Goal: Information Seeking & Learning: Check status

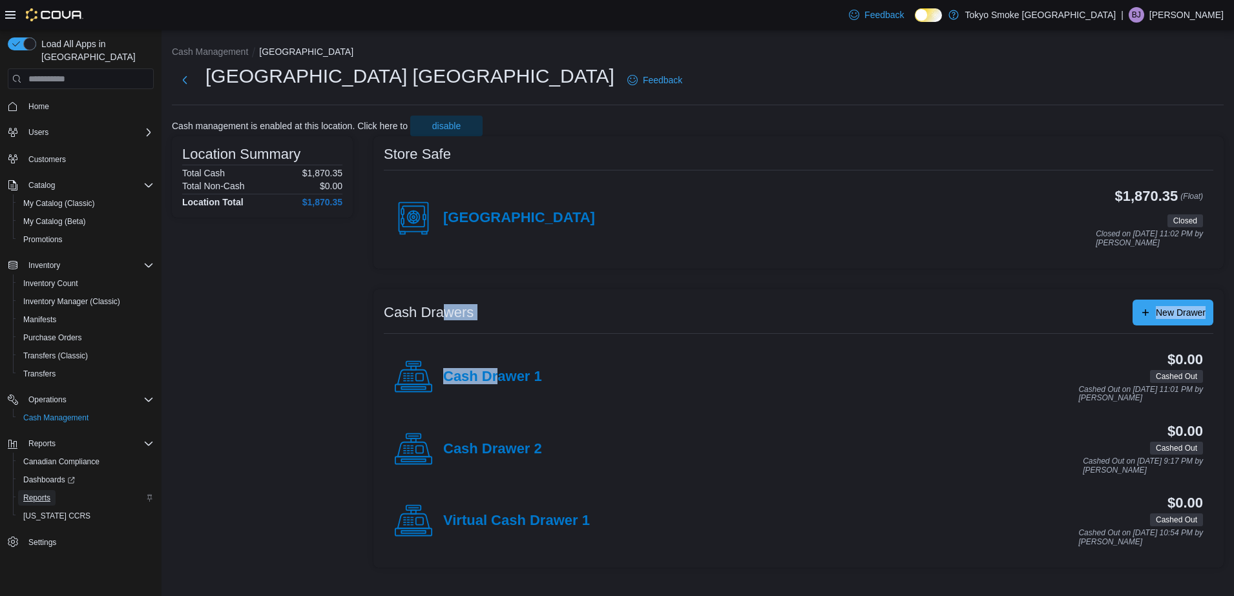
click at [32, 492] on span "Reports" at bounding box center [36, 498] width 27 height 16
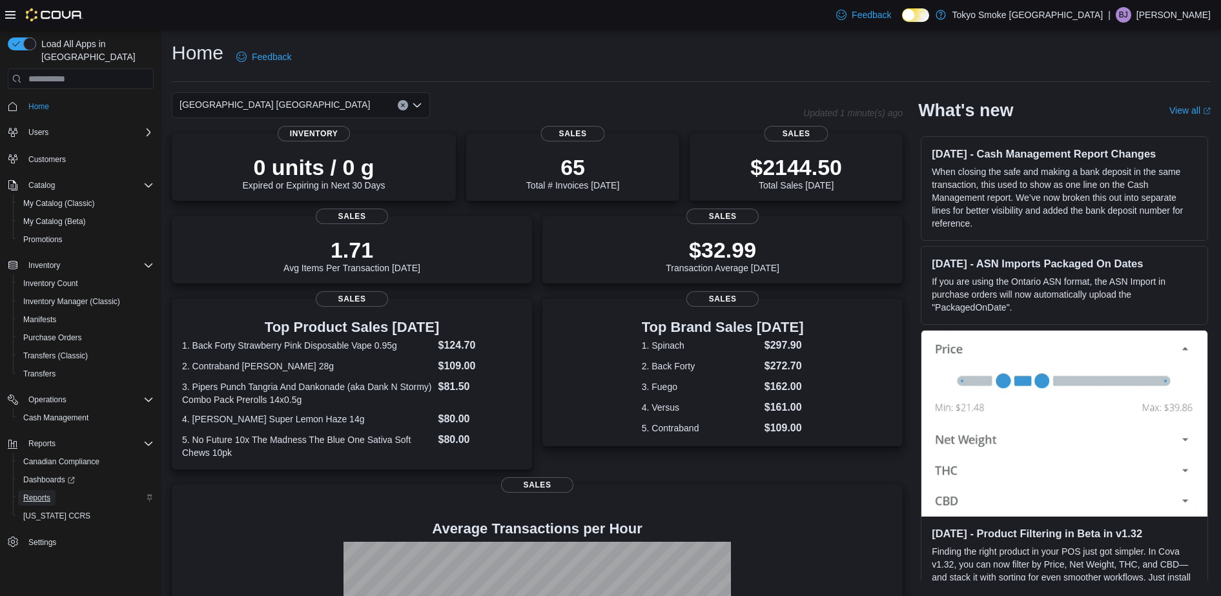
click at [47, 493] on span "Reports" at bounding box center [36, 498] width 27 height 10
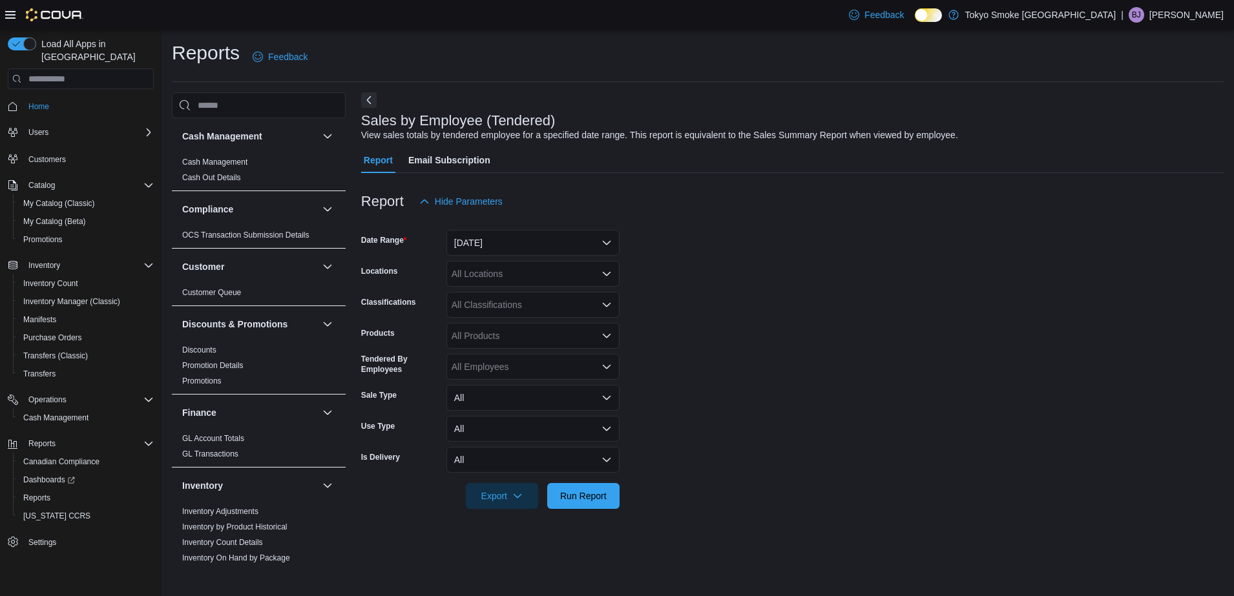
click at [533, 276] on div "All Locations" at bounding box center [532, 274] width 173 height 26
type input "******"
click at [543, 296] on span "[GEOGRAPHIC_DATA] [GEOGRAPHIC_DATA]" at bounding box center [576, 295] width 191 height 13
click at [862, 344] on form "Date Range [DATE] Locations [GEOGRAPHIC_DATA] [GEOGRAPHIC_DATA] Classifications…" at bounding box center [792, 361] width 862 height 295
click at [540, 245] on button "[DATE]" at bounding box center [532, 243] width 173 height 26
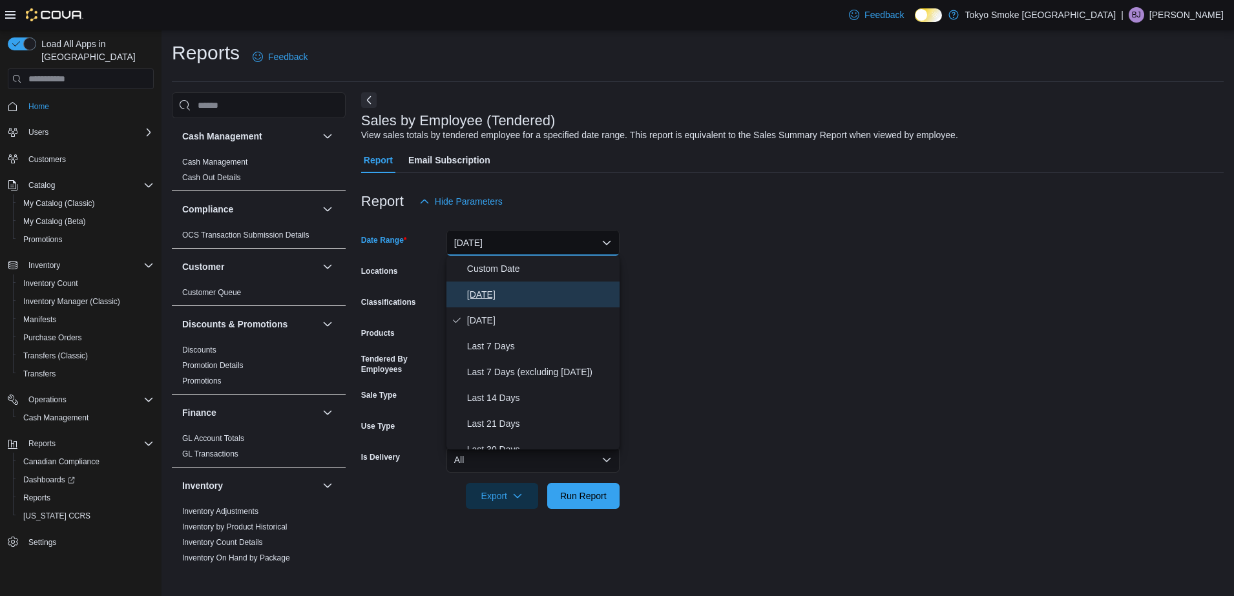
click at [499, 299] on span "[DATE]" at bounding box center [540, 295] width 147 height 16
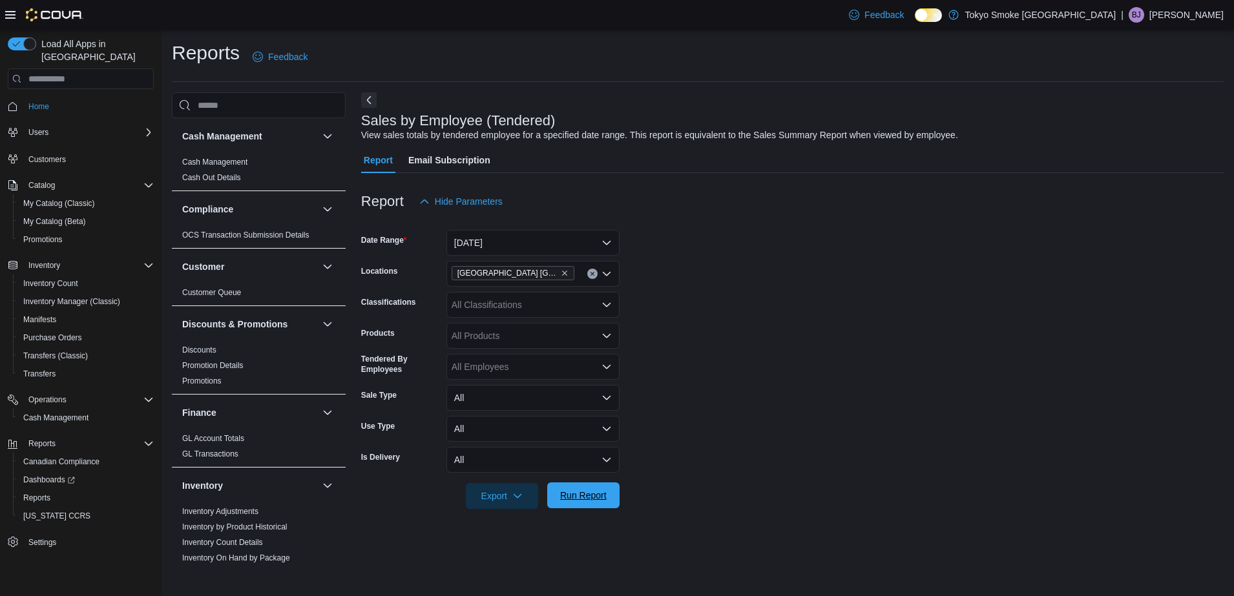
click at [576, 501] on span "Run Report" at bounding box center [583, 495] width 47 height 13
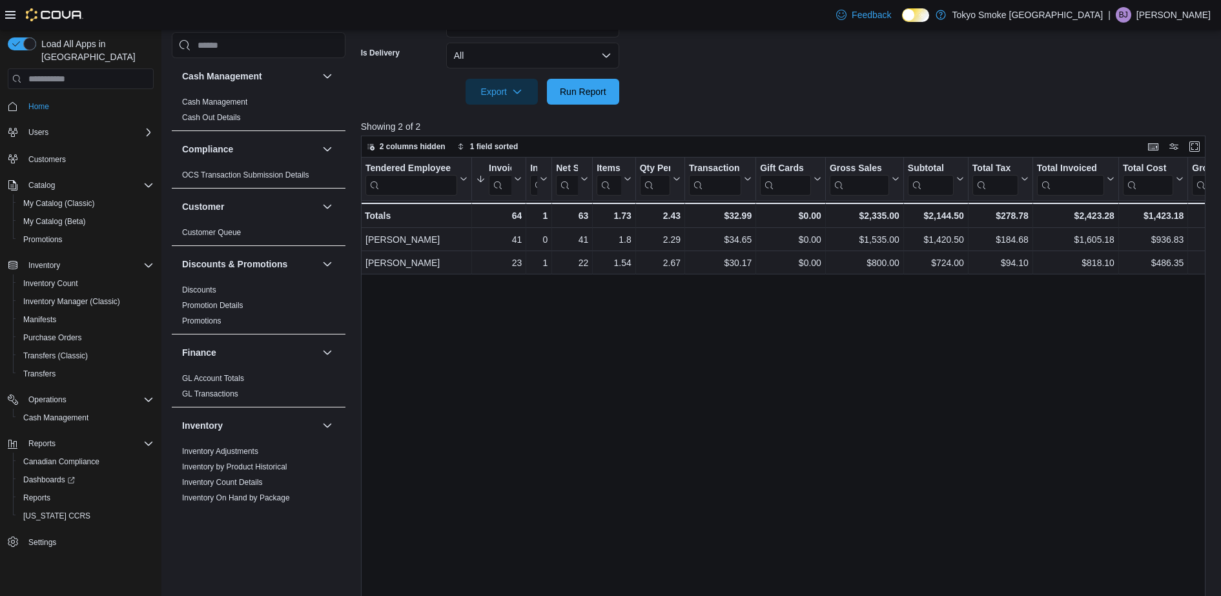
scroll to position [406, 0]
drag, startPoint x: 593, startPoint y: 164, endPoint x: 664, endPoint y: 154, distance: 71.7
click at [664, 154] on div "2 columns hidden 1 field sorted Tendered Employee Click to view column header a…" at bounding box center [783, 372] width 845 height 477
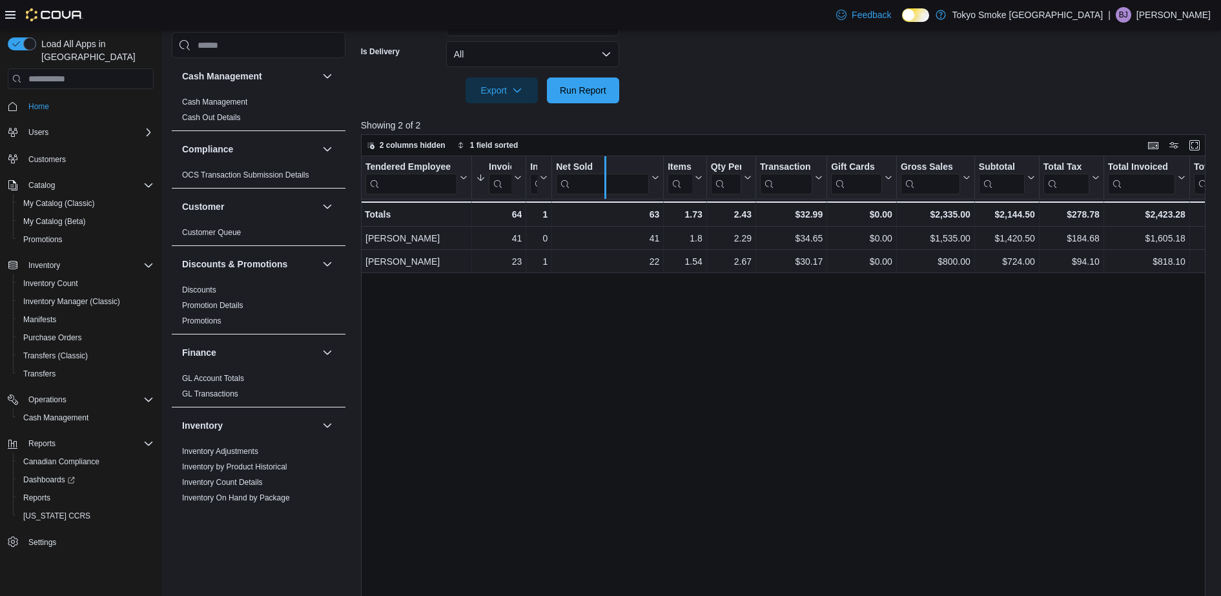
drag, startPoint x: 665, startPoint y: 166, endPoint x: 613, endPoint y: 169, distance: 52.4
click at [610, 169] on div at bounding box center [605, 177] width 10 height 43
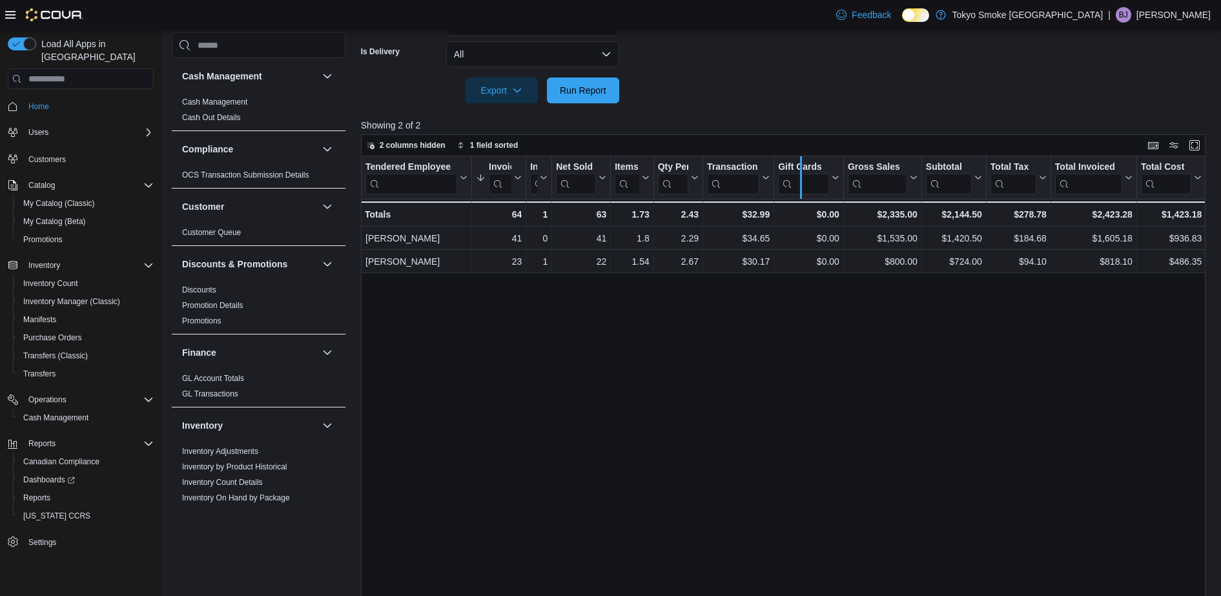
drag, startPoint x: 774, startPoint y: 176, endPoint x: 802, endPoint y: 185, distance: 29.8
click at [802, 185] on div at bounding box center [801, 177] width 10 height 43
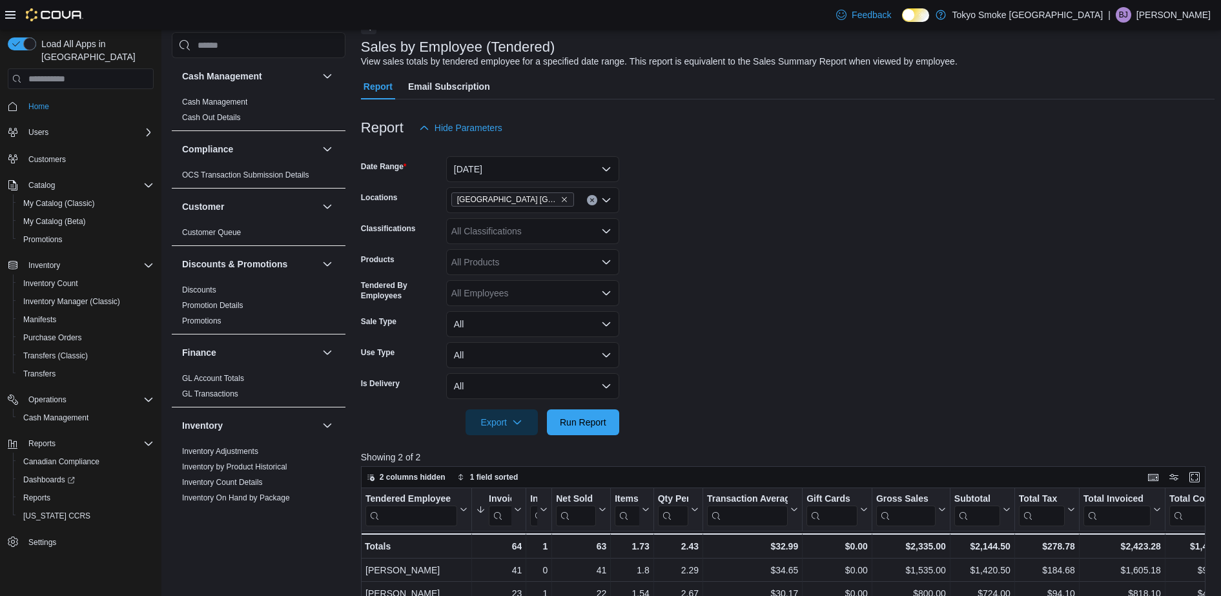
scroll to position [73, 0]
click at [533, 175] on button "[DATE]" at bounding box center [532, 170] width 173 height 26
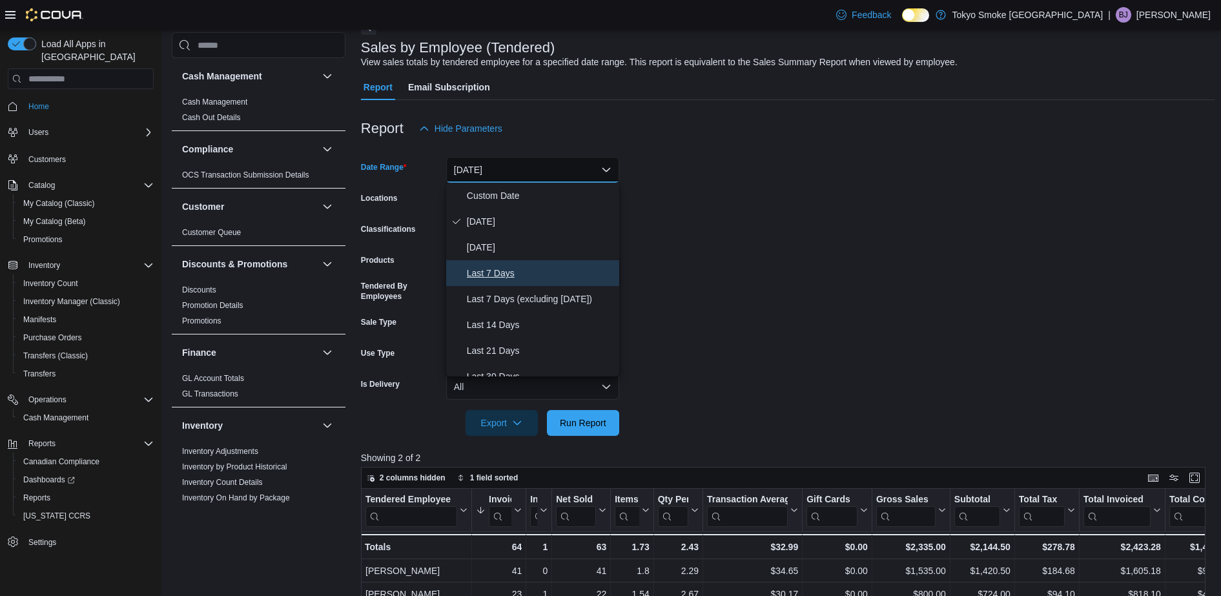
click at [545, 276] on span "Last 7 Days" at bounding box center [540, 273] width 147 height 16
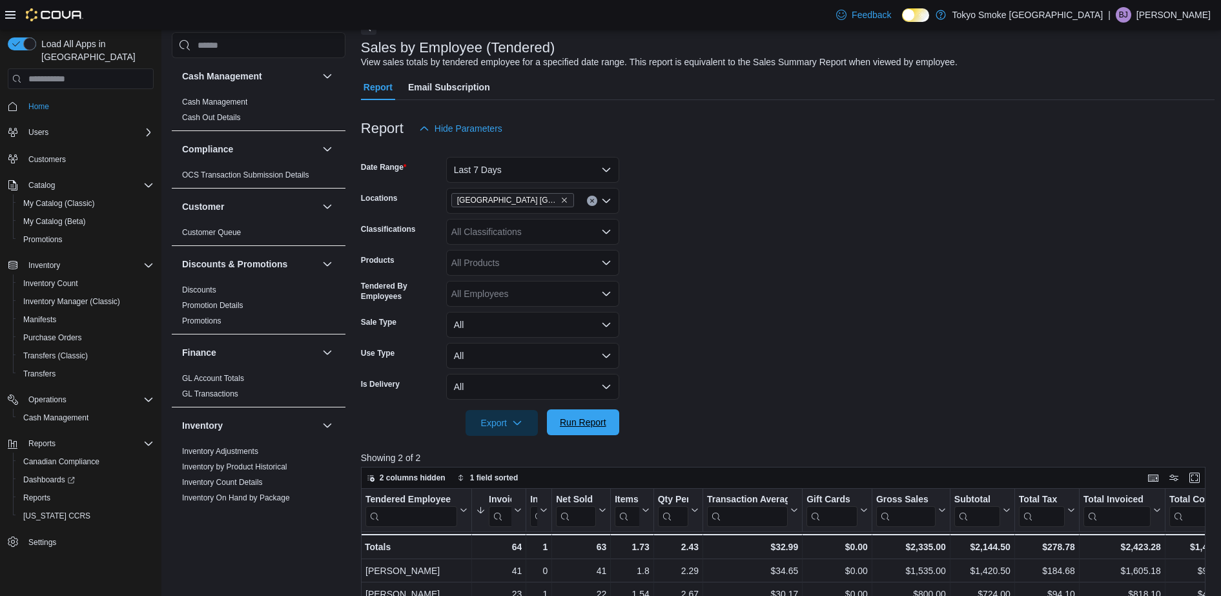
click at [590, 422] on span "Run Report" at bounding box center [583, 422] width 47 height 13
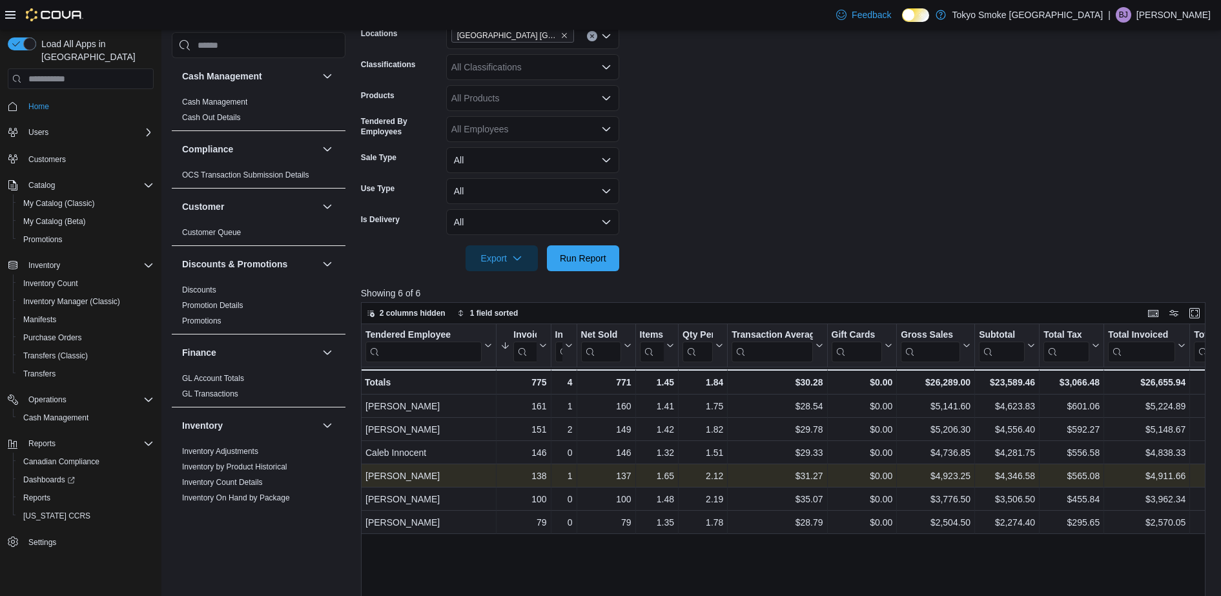
scroll to position [238, 0]
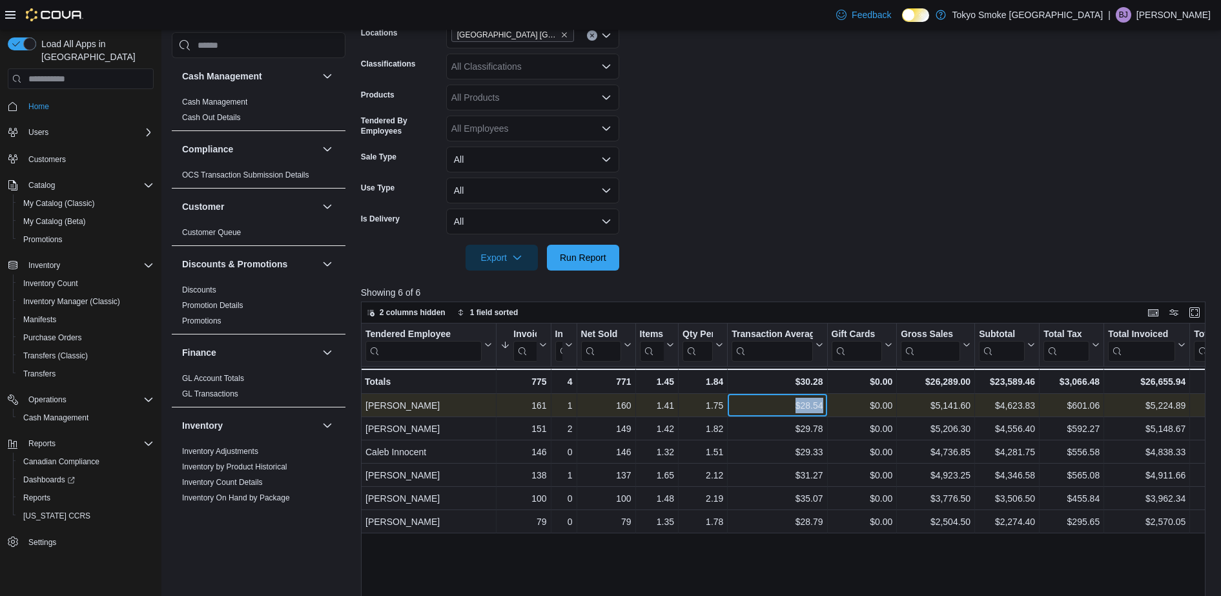
drag, startPoint x: 791, startPoint y: 409, endPoint x: 838, endPoint y: 400, distance: 48.6
click at [838, 400] on div "[PERSON_NAME] - Tendered Employee, column 1, row 1 161 - Invoices Sold, column …" at bounding box center [1027, 405] width 1332 height 23
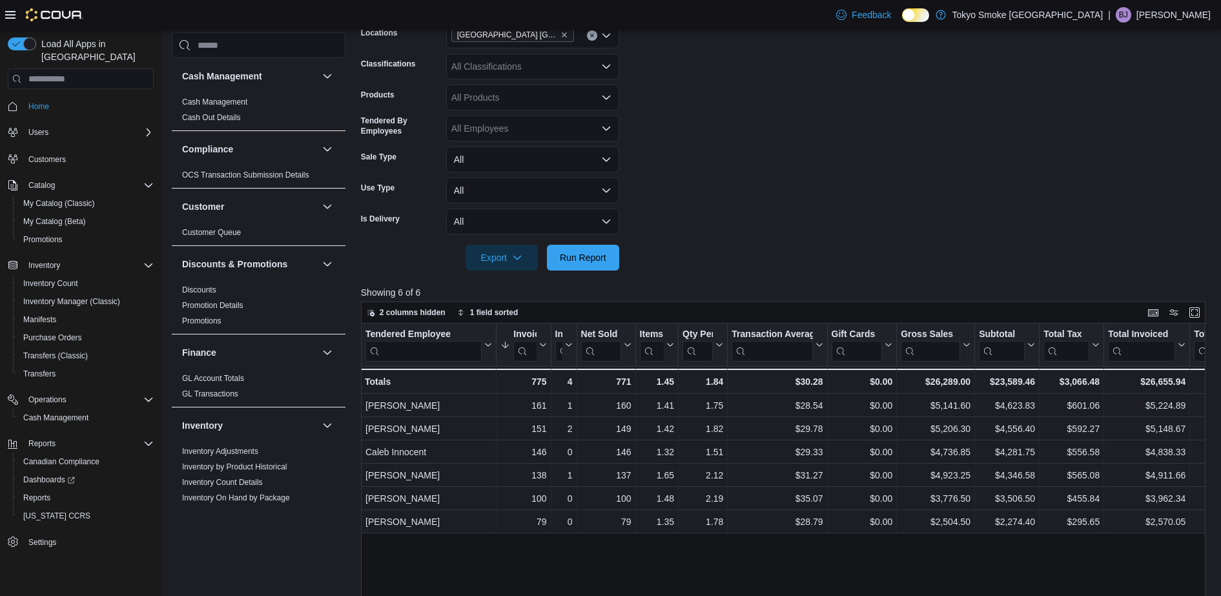
drag, startPoint x: 838, startPoint y: 400, endPoint x: 797, endPoint y: 274, distance: 132.6
click at [797, 274] on div at bounding box center [788, 279] width 854 height 16
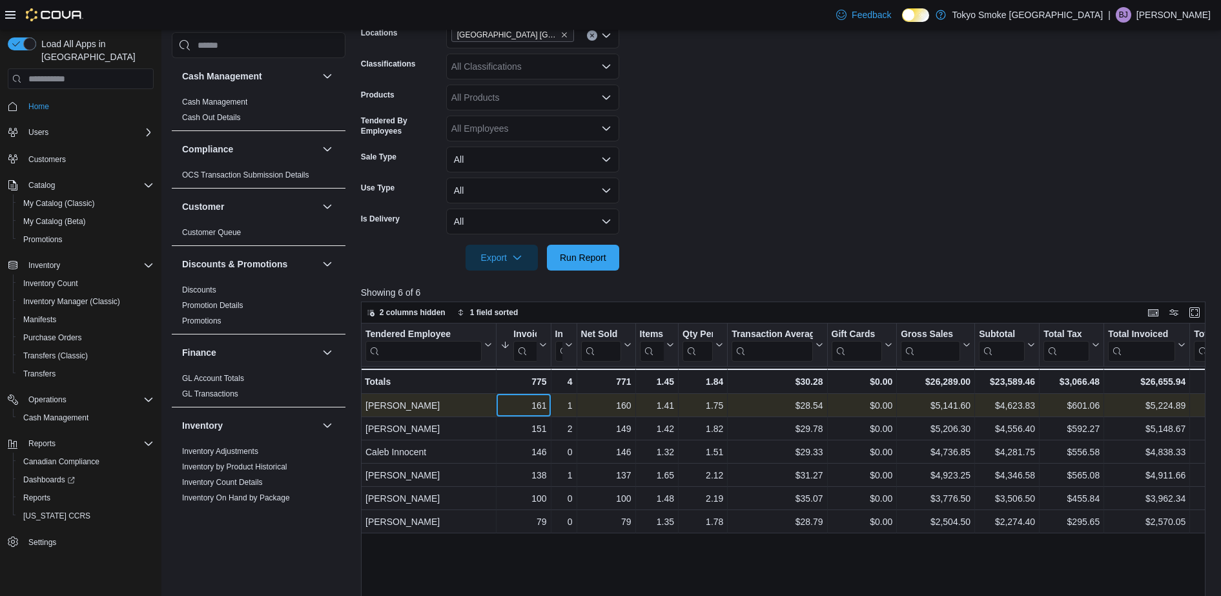
click at [530, 411] on div "161" at bounding box center [524, 406] width 46 height 16
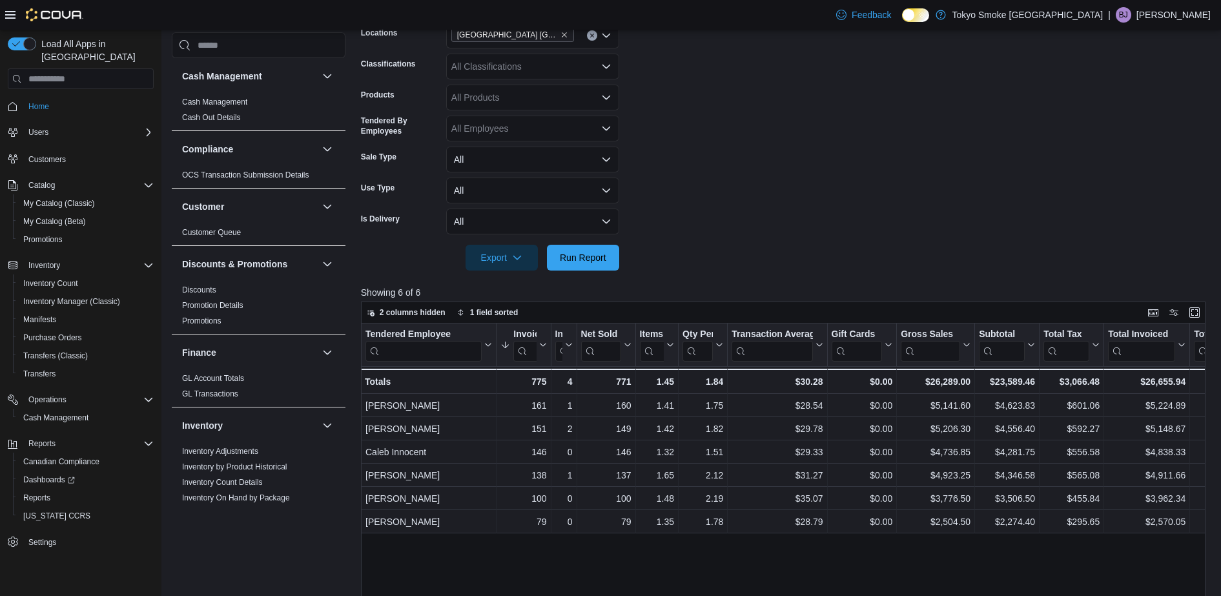
click at [735, 129] on form "Date Range Last 7 Days Locations [GEOGRAPHIC_DATA] [GEOGRAPHIC_DATA] Classifica…" at bounding box center [788, 123] width 854 height 295
click at [942, 148] on form "Date Range Last 7 Days Locations [GEOGRAPHIC_DATA] [GEOGRAPHIC_DATA] Classifica…" at bounding box center [788, 123] width 854 height 295
